Goal: Transaction & Acquisition: Purchase product/service

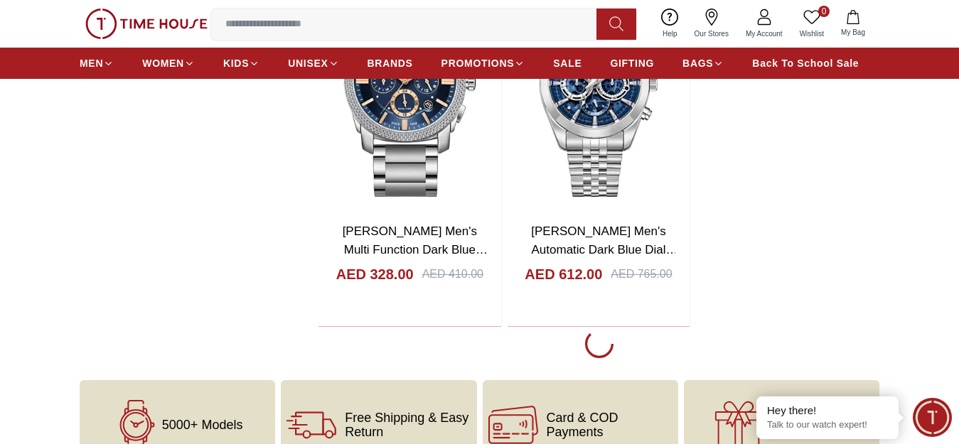
scroll to position [3057, 0]
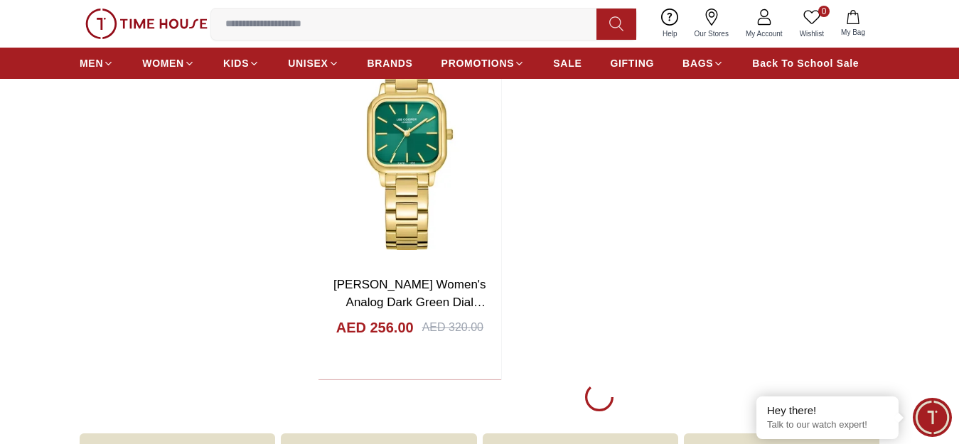
scroll to position [5403, 0]
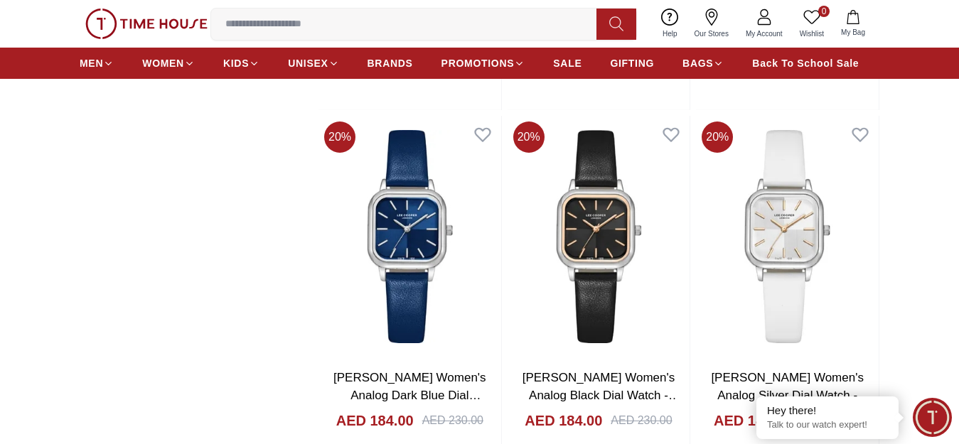
scroll to position [7678, 0]
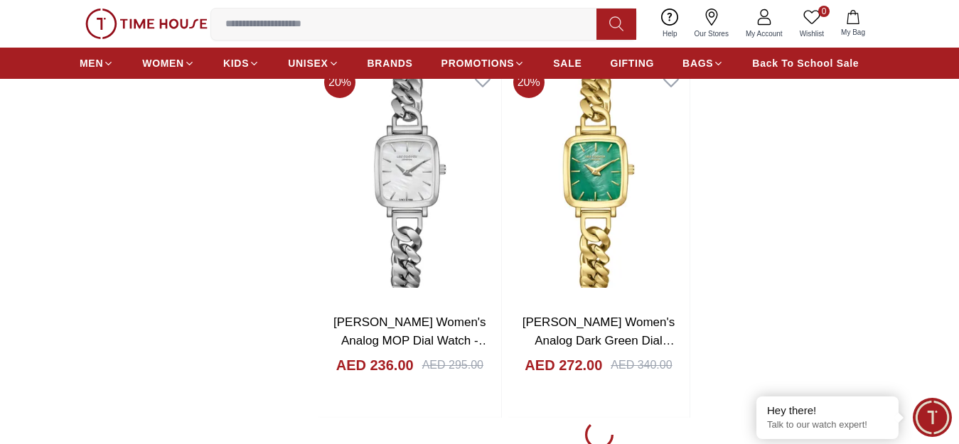
scroll to position [10096, 0]
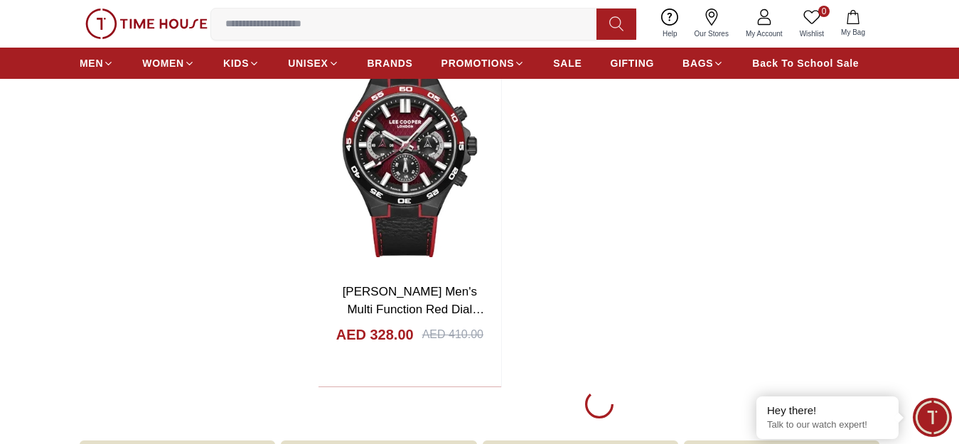
scroll to position [12655, 0]
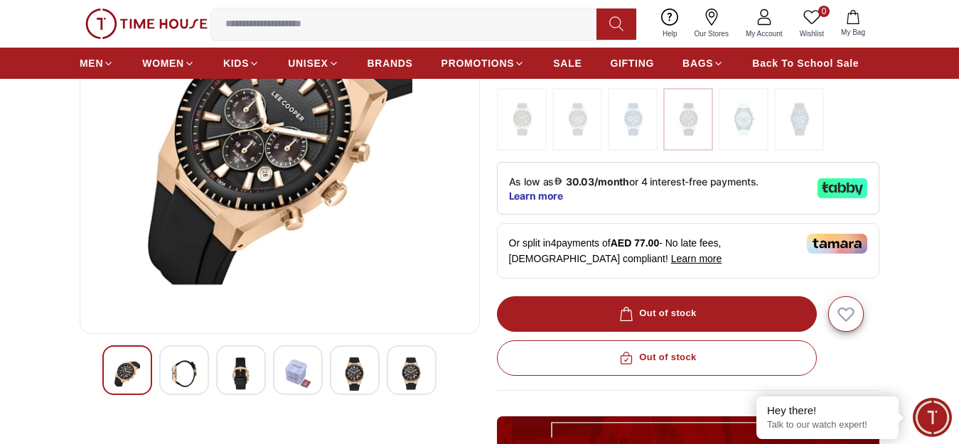
scroll to position [213, 0]
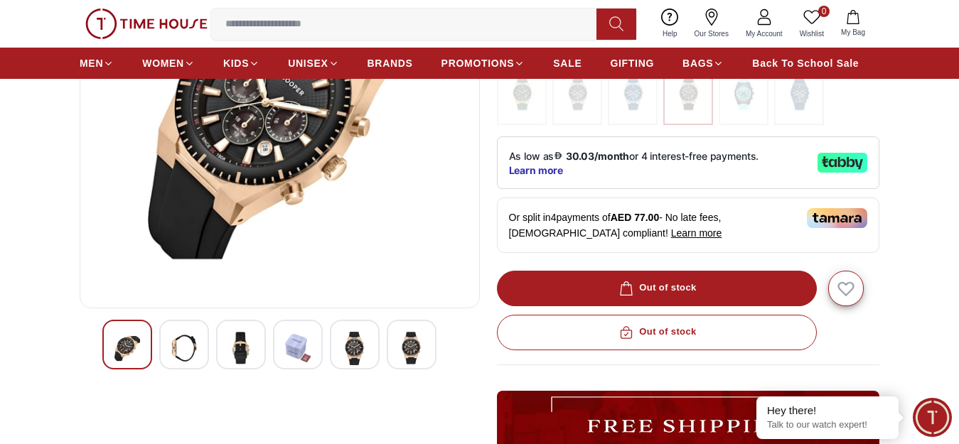
click at [346, 350] on img at bounding box center [355, 348] width 26 height 33
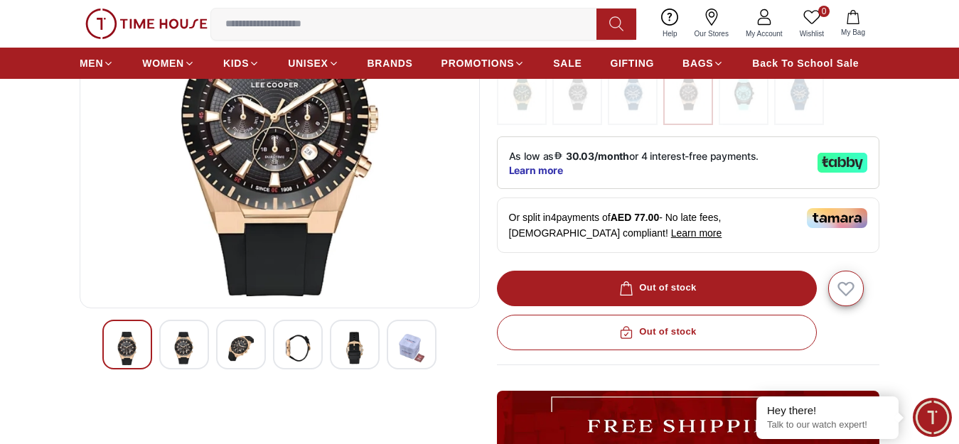
click at [234, 354] on img at bounding box center [241, 348] width 26 height 33
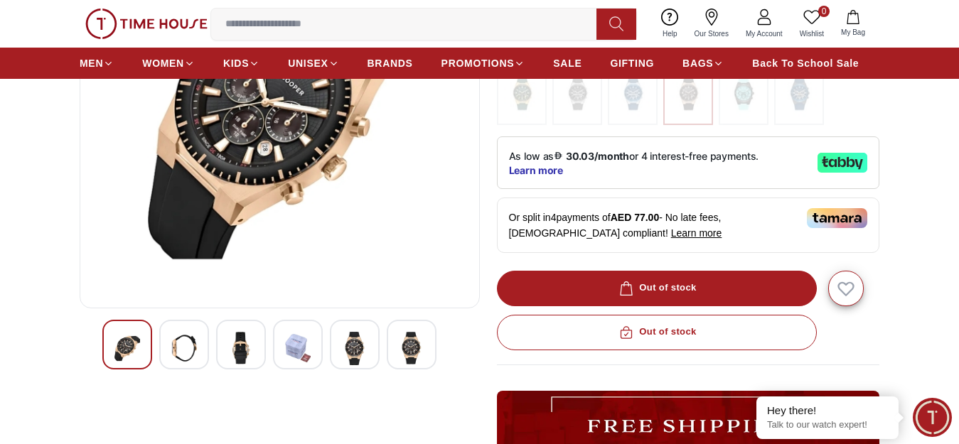
click at [186, 363] on img at bounding box center [184, 348] width 26 height 33
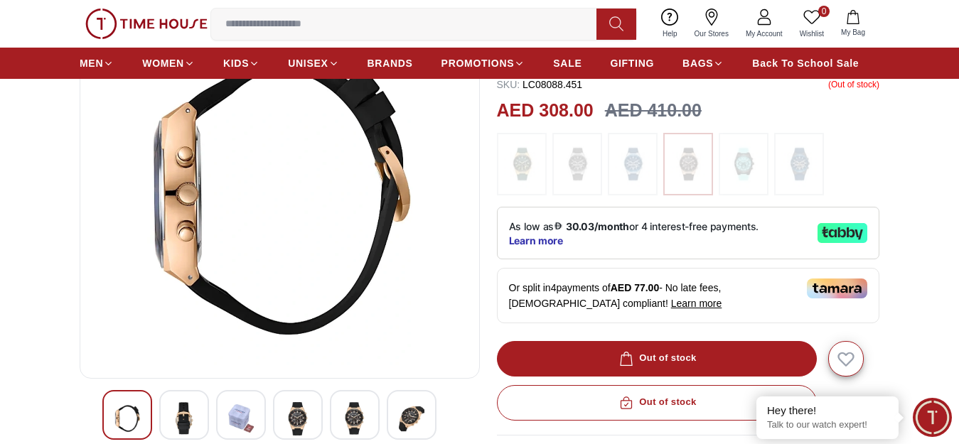
scroll to position [142, 0]
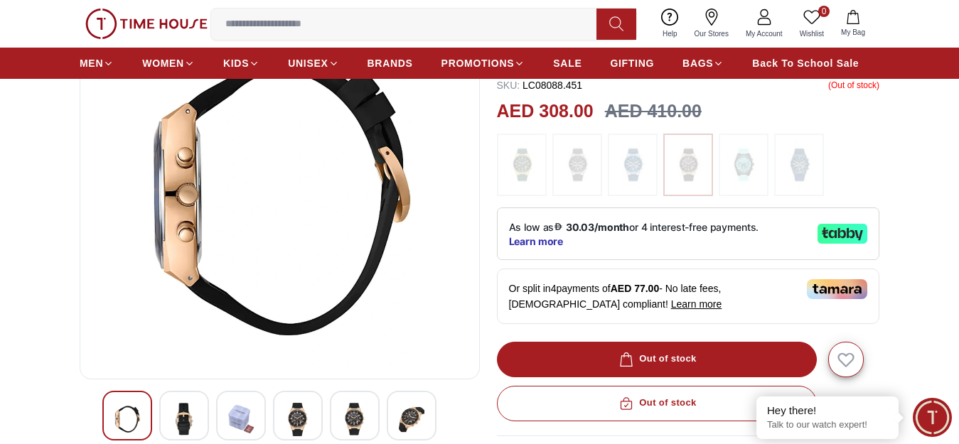
click at [309, 429] on img at bounding box center [298, 419] width 26 height 33
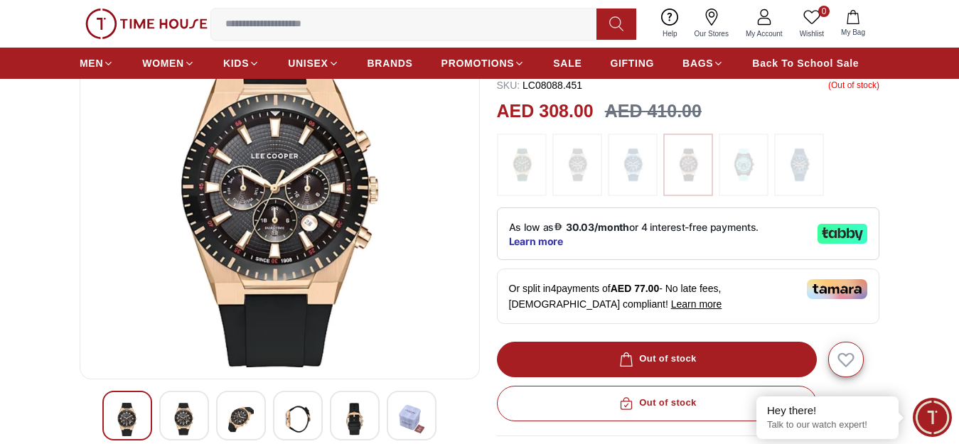
click at [353, 430] on img at bounding box center [355, 419] width 26 height 33
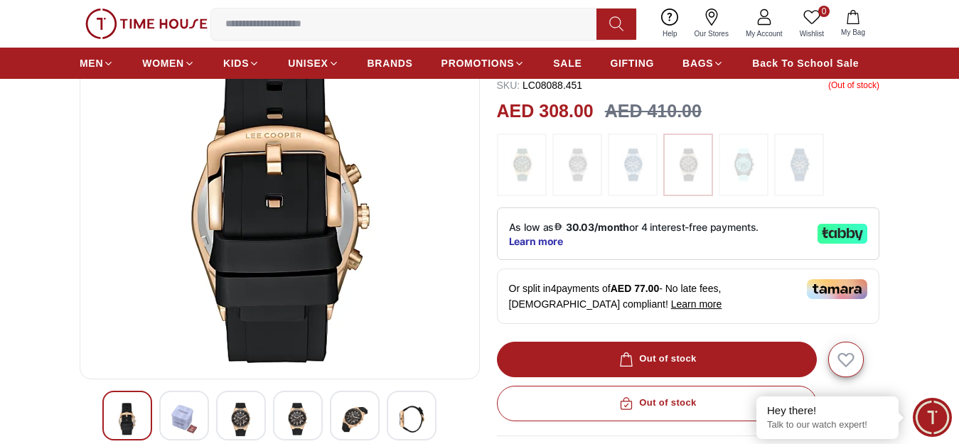
click at [407, 426] on img at bounding box center [412, 419] width 26 height 33
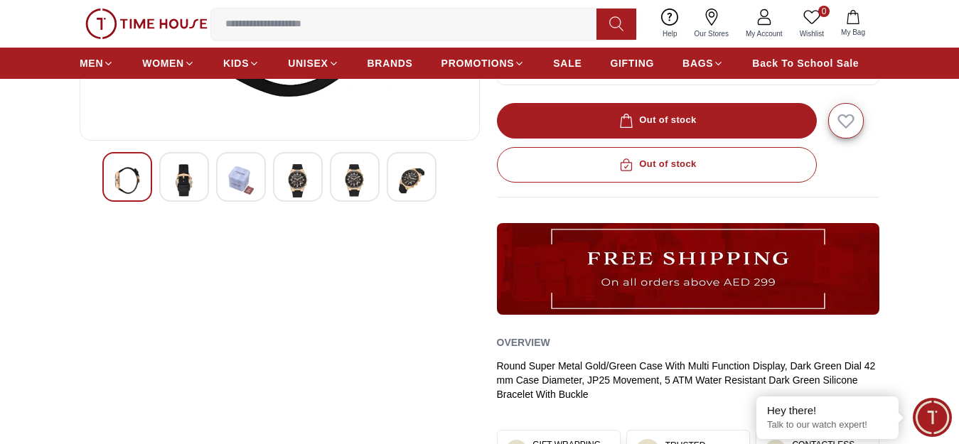
scroll to position [355, 0]
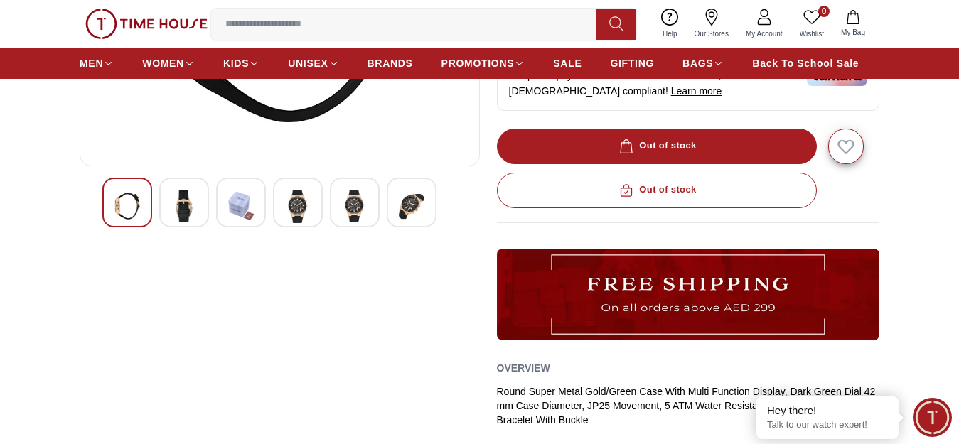
click at [402, 213] on img at bounding box center [412, 206] width 26 height 33
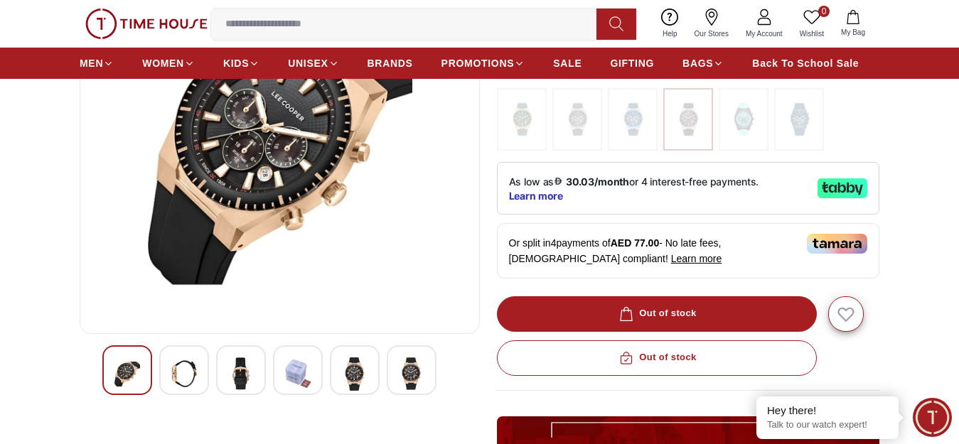
scroll to position [213, 0]
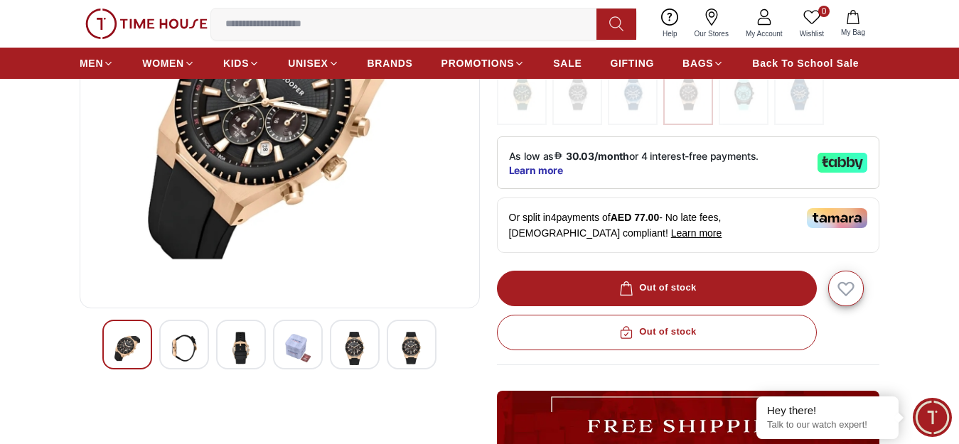
click at [363, 365] on img at bounding box center [355, 348] width 26 height 33
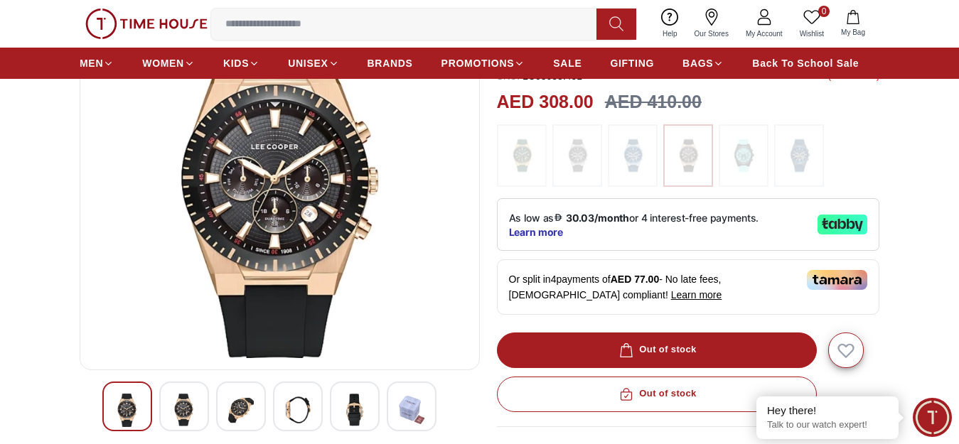
scroll to position [142, 0]
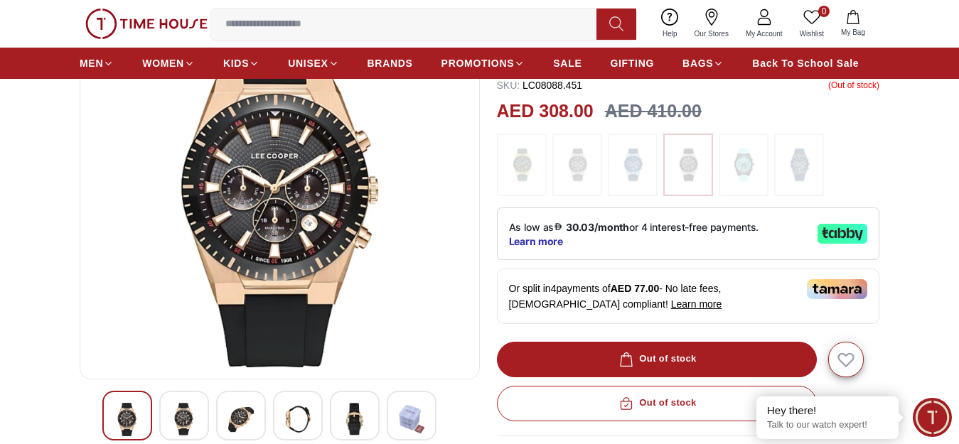
click at [306, 428] on img at bounding box center [298, 419] width 26 height 33
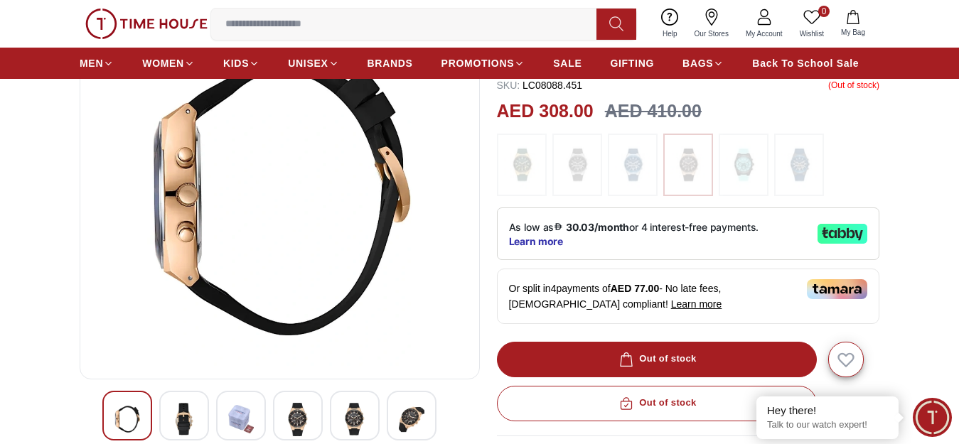
click at [192, 423] on img at bounding box center [184, 419] width 26 height 33
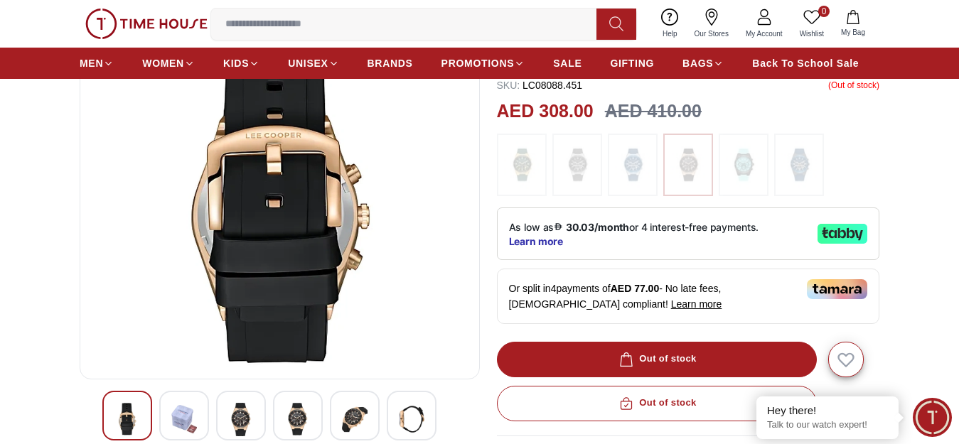
click at [131, 422] on img at bounding box center [127, 419] width 26 height 33
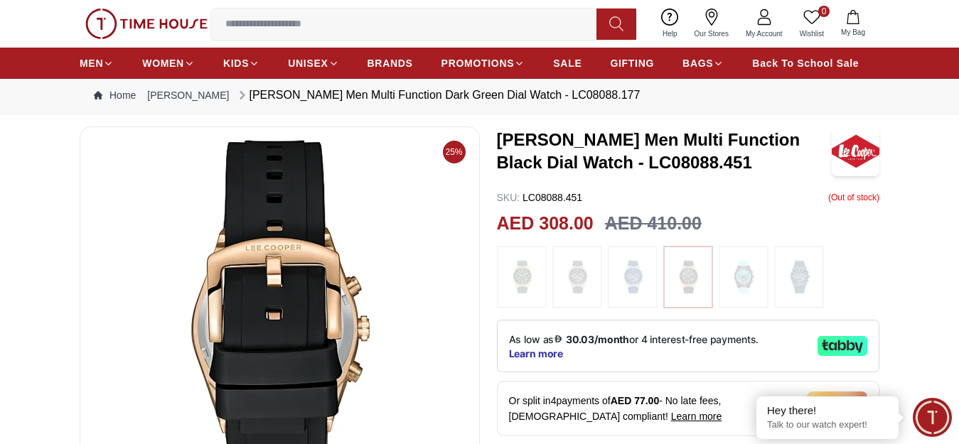
scroll to position [0, 0]
